Goal: Task Accomplishment & Management: Manage account settings

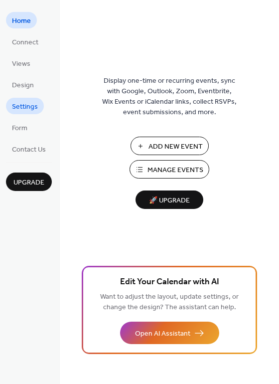
click at [31, 109] on span "Settings" at bounding box center [25, 107] width 26 height 10
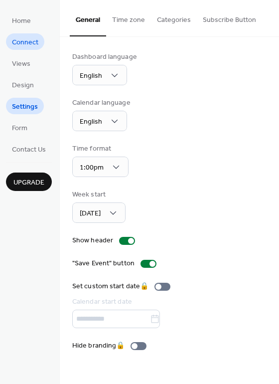
click at [16, 42] on span "Connect" at bounding box center [25, 42] width 26 height 10
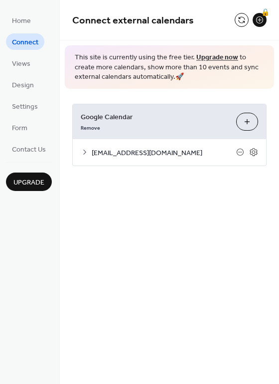
click at [168, 155] on span "[EMAIL_ADDRESS][DOMAIN_NAME]" at bounding box center [164, 153] width 145 height 10
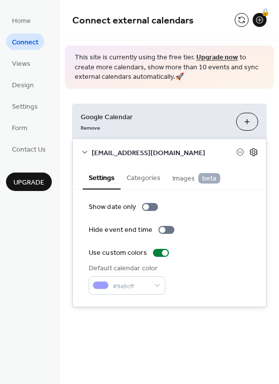
click at [255, 152] on icon at bounding box center [253, 152] width 9 height 9
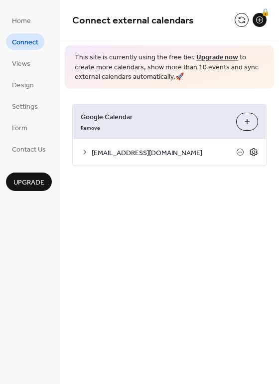
click at [255, 152] on icon at bounding box center [253, 152] width 9 height 9
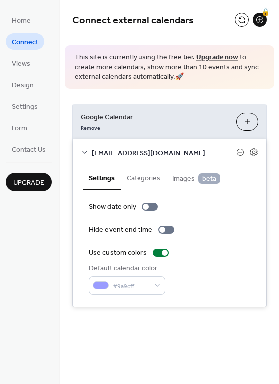
click at [82, 152] on icon at bounding box center [85, 152] width 8 height 8
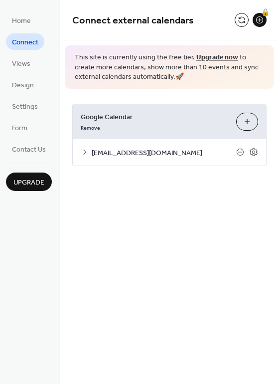
click at [82, 152] on icon at bounding box center [85, 152] width 8 height 8
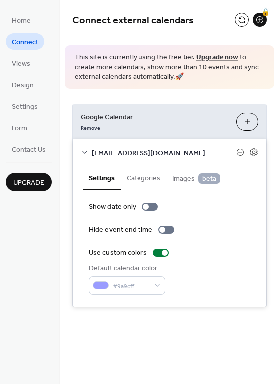
click at [246, 122] on button "Choose Calendars" at bounding box center [247, 122] width 22 height 18
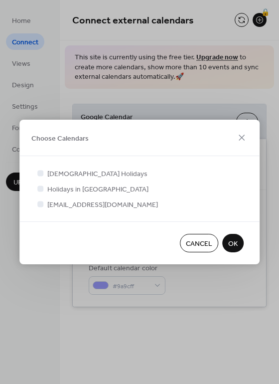
click at [203, 244] on span "Cancel" at bounding box center [199, 244] width 26 height 10
